Goal: Check status

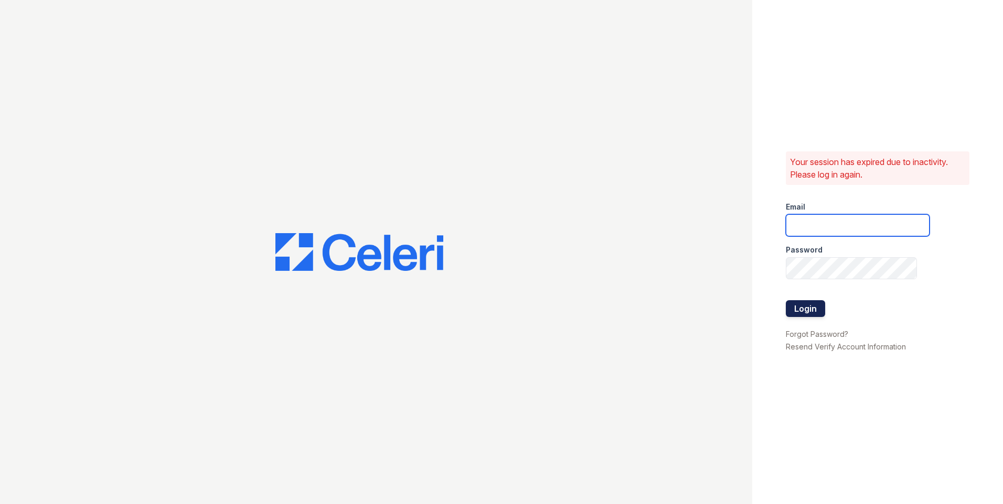
type input "steve@vesacre.com"
click at [803, 305] on button "Login" at bounding box center [805, 308] width 39 height 17
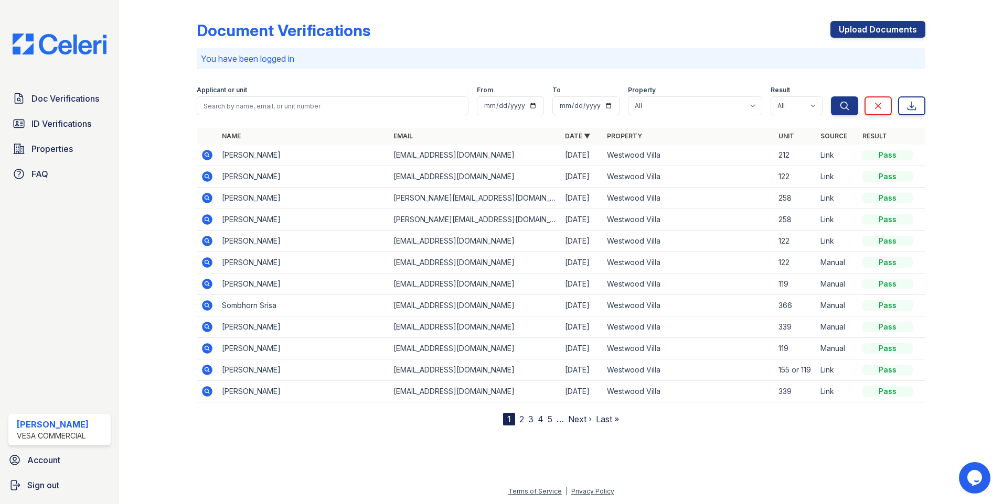
click at [204, 156] on icon at bounding box center [207, 155] width 10 height 10
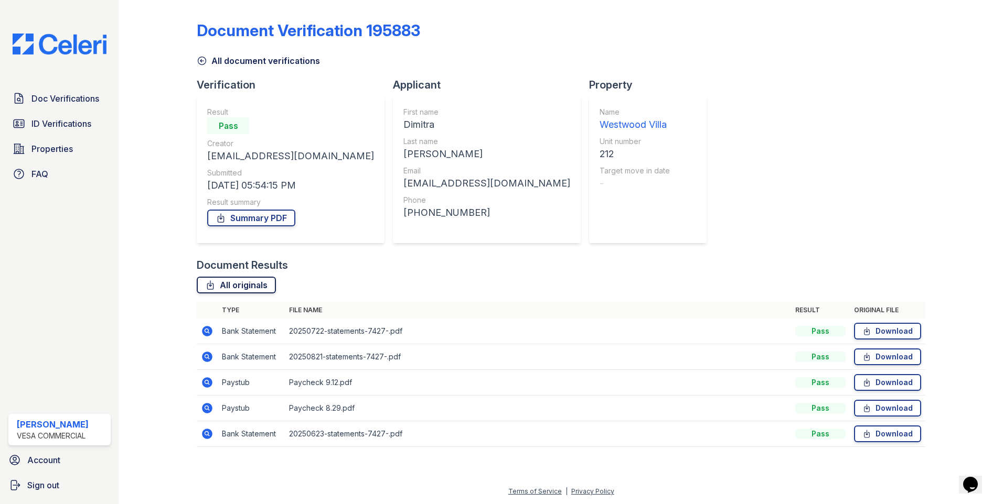
click at [241, 281] on link "All originals" at bounding box center [236, 285] width 79 height 17
click at [257, 220] on link "Summary PDF" at bounding box center [251, 218] width 88 height 17
